Goal: Task Accomplishment & Management: Use online tool/utility

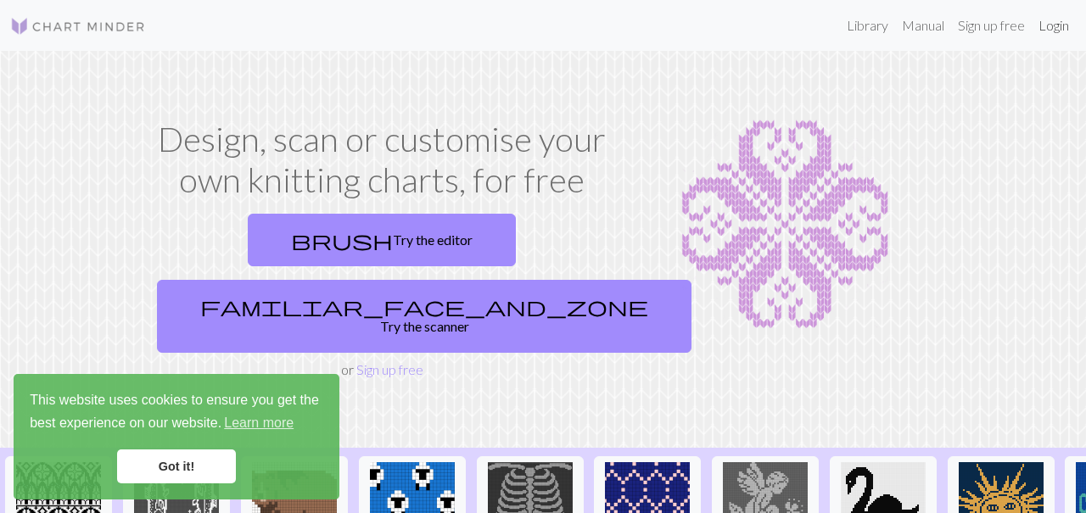
click at [1040, 28] on link "Login" at bounding box center [1053, 25] width 44 height 34
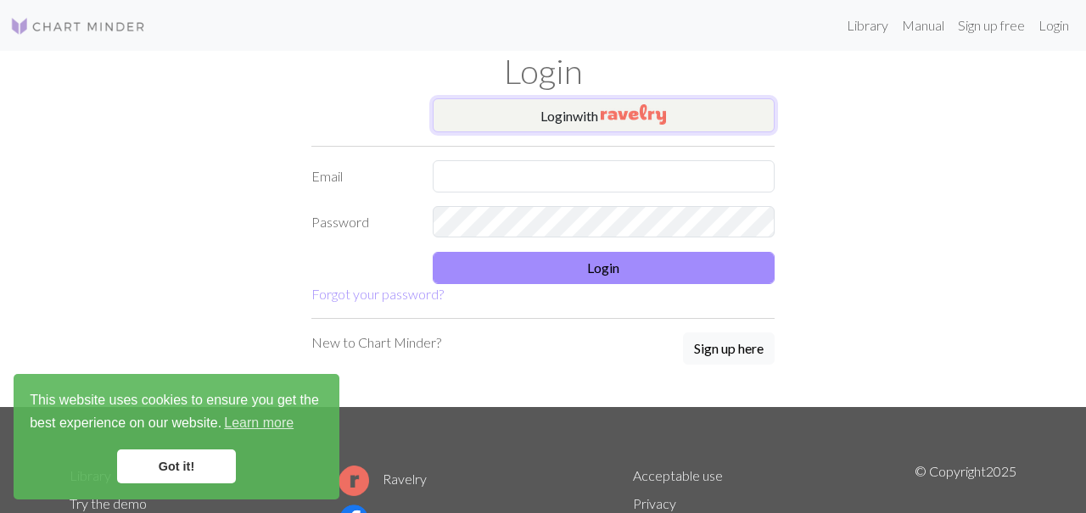
click at [643, 118] on img "button" at bounding box center [633, 114] width 65 height 20
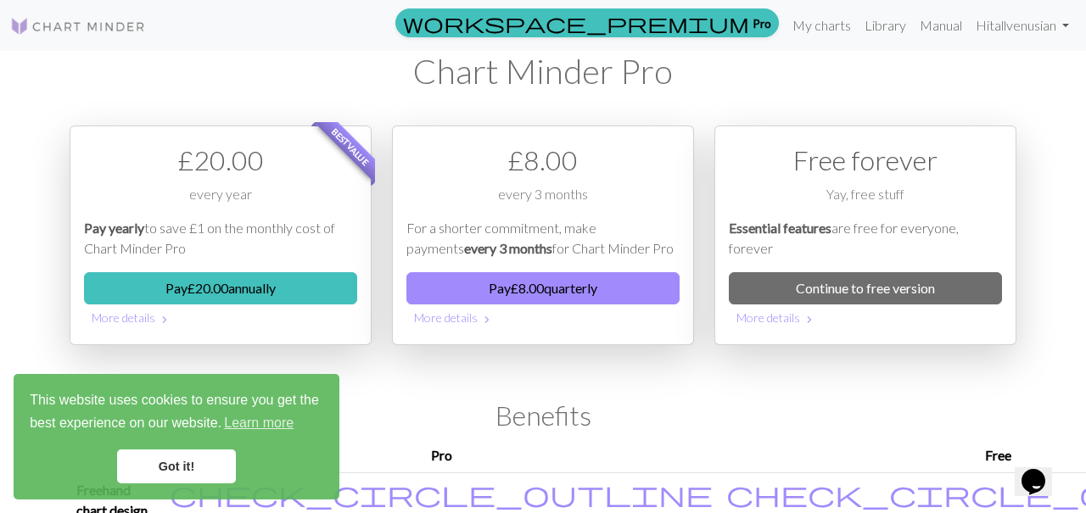
click at [778, 301] on link "Continue to free version" at bounding box center [865, 288] width 273 height 32
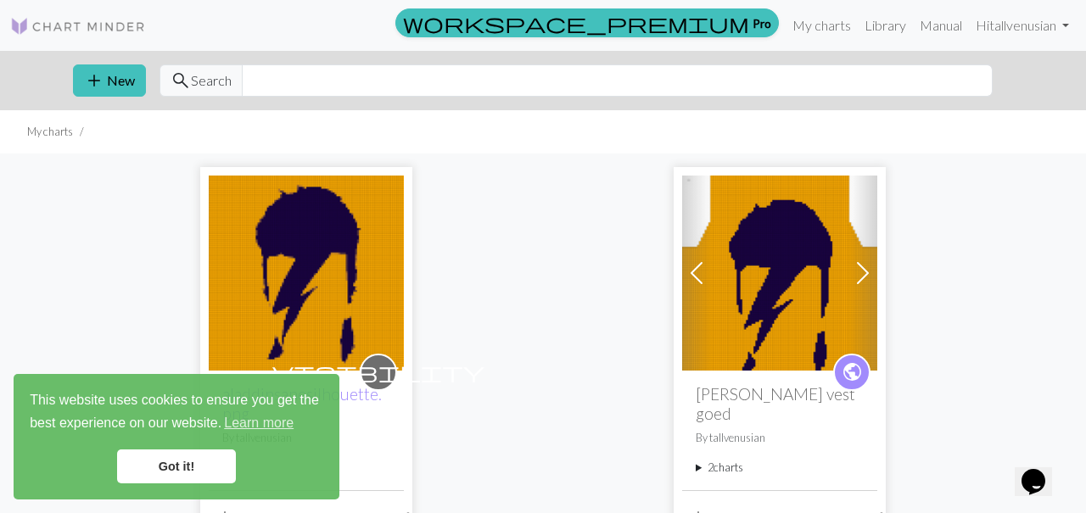
click at [199, 461] on link "Got it!" at bounding box center [176, 467] width 119 height 34
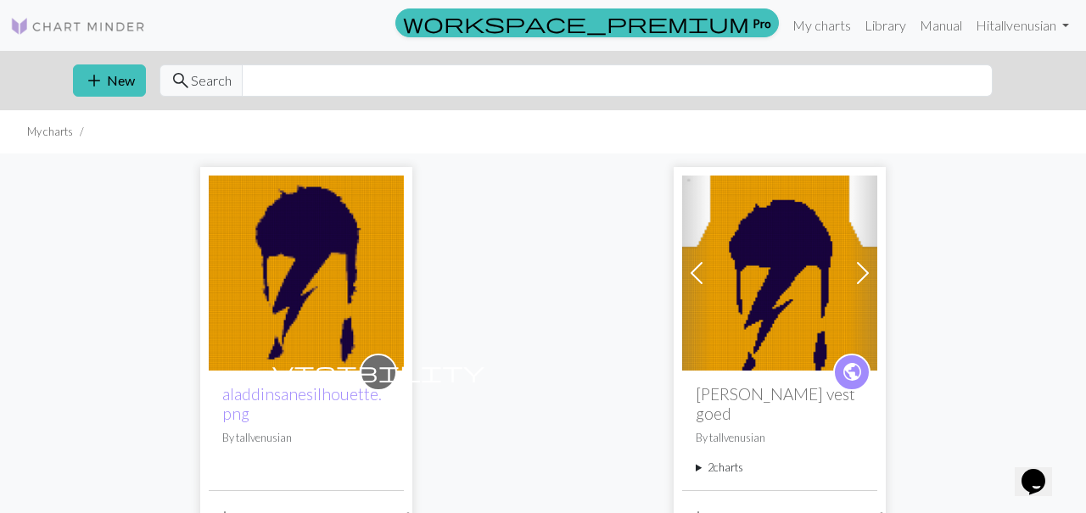
click at [116, 92] on button "add New" at bounding box center [109, 80] width 73 height 32
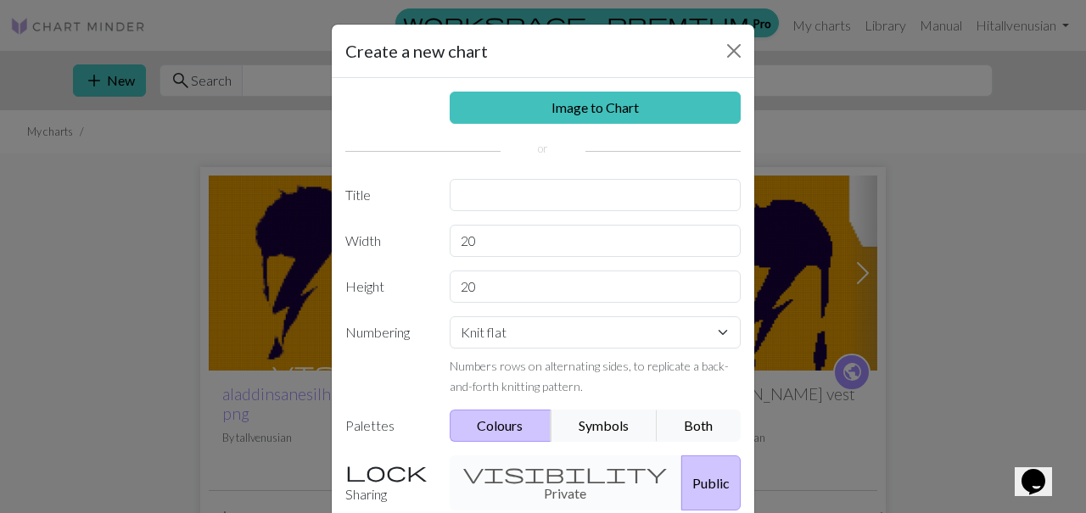
scroll to position [66, 0]
